Goal: Book appointment/travel/reservation

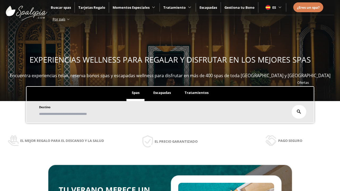
click at [162, 93] on span "Escapadas" at bounding box center [162, 92] width 18 height 5
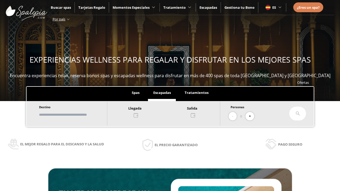
click at [75, 115] on input "text" at bounding box center [70, 114] width 66 height 9
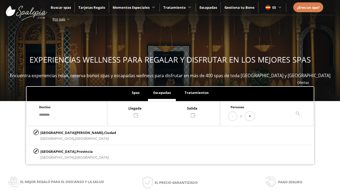
click at [169, 111] on div at bounding box center [163, 111] width 112 height 13
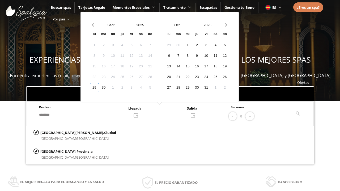
click at [118, 88] on div "1" at bounding box center [112, 87] width 9 height 9
click at [127, 88] on div "2" at bounding box center [122, 87] width 9 height 9
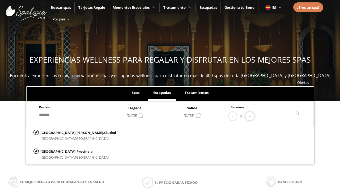
click at [251, 116] on button "+" at bounding box center [249, 116] width 9 height 9
click at [67, 132] on p "[GEOGRAPHIC_DATA][PERSON_NAME], [GEOGRAPHIC_DATA]" at bounding box center [78, 133] width 76 height 6
type input "**********"
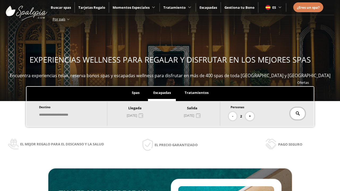
click at [297, 114] on icon at bounding box center [297, 113] width 4 height 4
